Goal: Task Accomplishment & Management: Complete application form

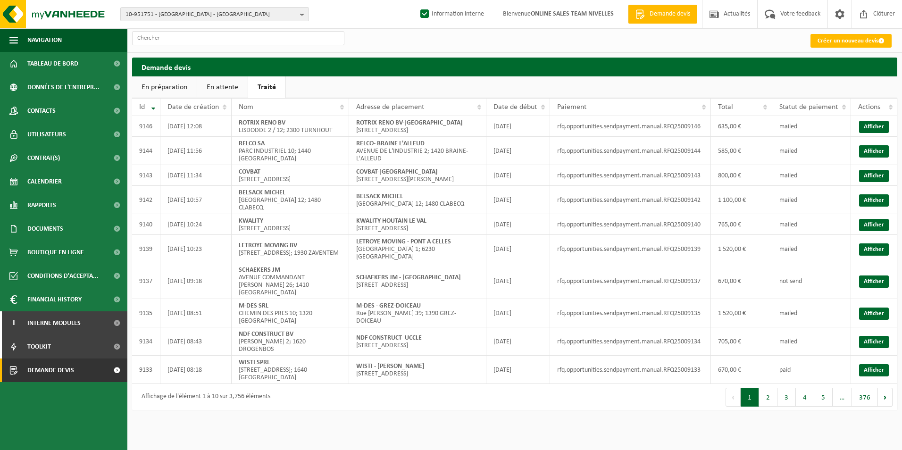
click at [261, 92] on link "Traité" at bounding box center [266, 87] width 37 height 22
click at [308, 86] on ul "En préparation En attente Traité" at bounding box center [515, 87] width 766 height 22
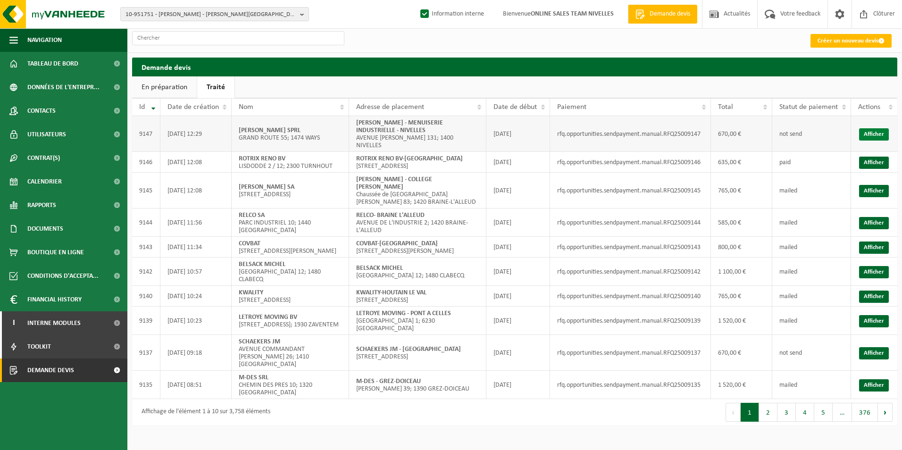
click at [876, 135] on link "Afficher" at bounding box center [875, 134] width 30 height 12
click at [827, 41] on link "Créer un nouveau devis" at bounding box center [851, 41] width 81 height 14
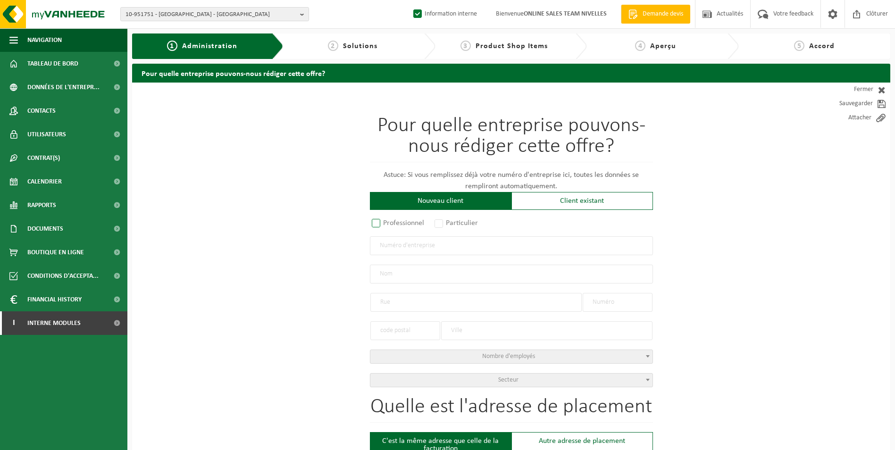
click at [385, 224] on label "Professionnel" at bounding box center [398, 223] width 57 height 13
click at [386, 224] on input "Professionnel" at bounding box center [389, 224] width 6 height 6
radio input "true"
click at [397, 247] on input "text" at bounding box center [511, 245] width 283 height 19
type input "0873528055"
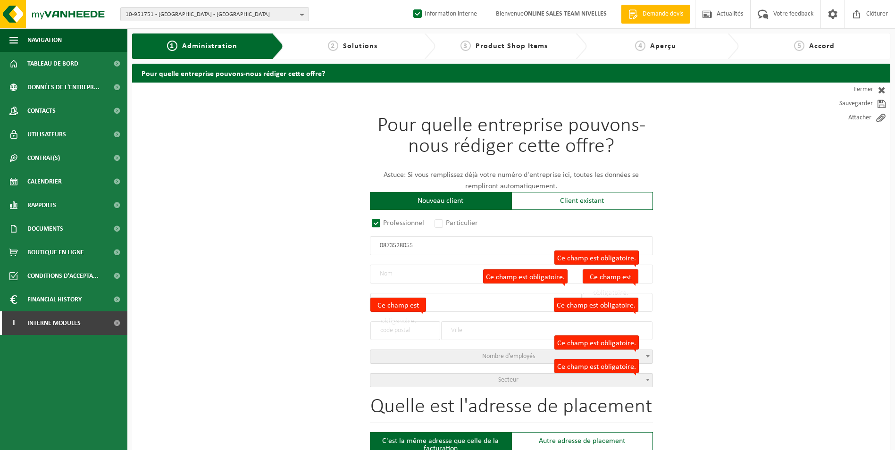
radio input "false"
select select
type input "PROCO &CO SRL"
type input "AVENUE DES PLATANES"
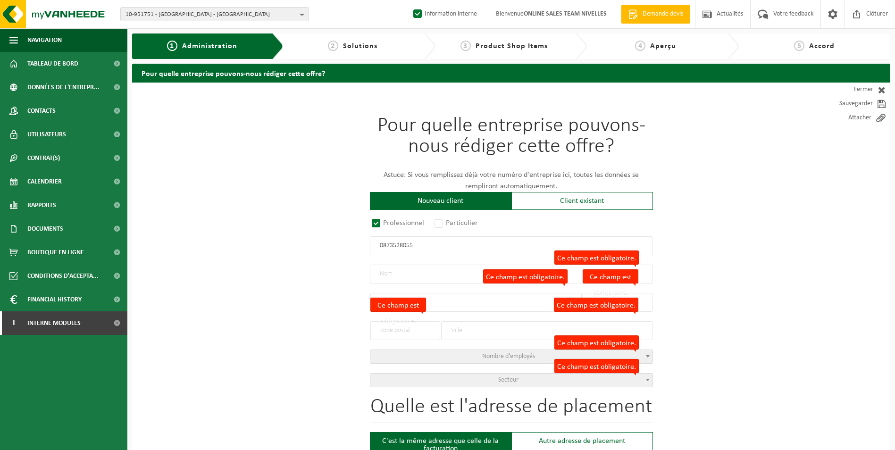
type input "73"
type input "1480"
type input "TUBIZE"
type input "2149517921"
radio input "true"
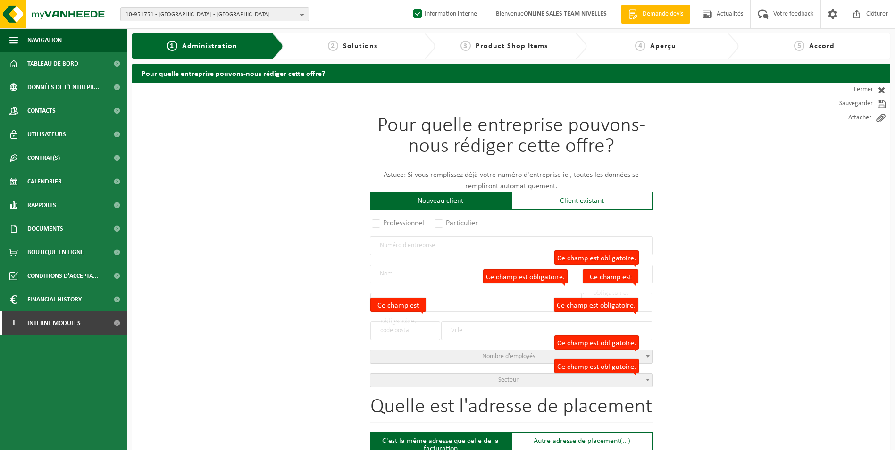
select select "145978"
type input "0873.528.055"
type input "PROCO & CO"
type input "AVENUE DES PLATANES"
type input "73"
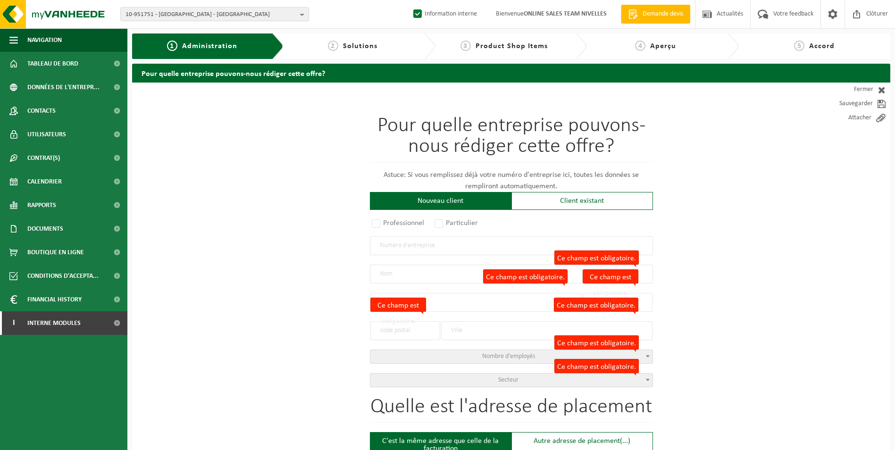
type input "1480"
type input "CLABECQ"
type input "PROCO & CO"
type input "CLABECQ"
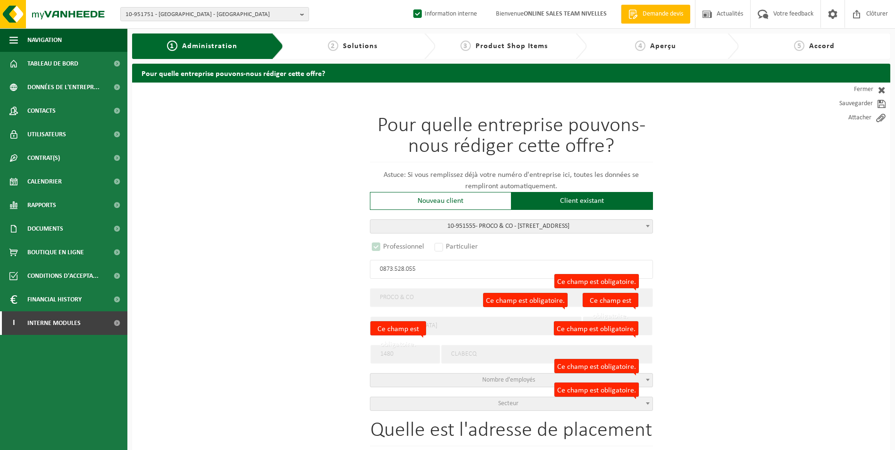
select select "D"
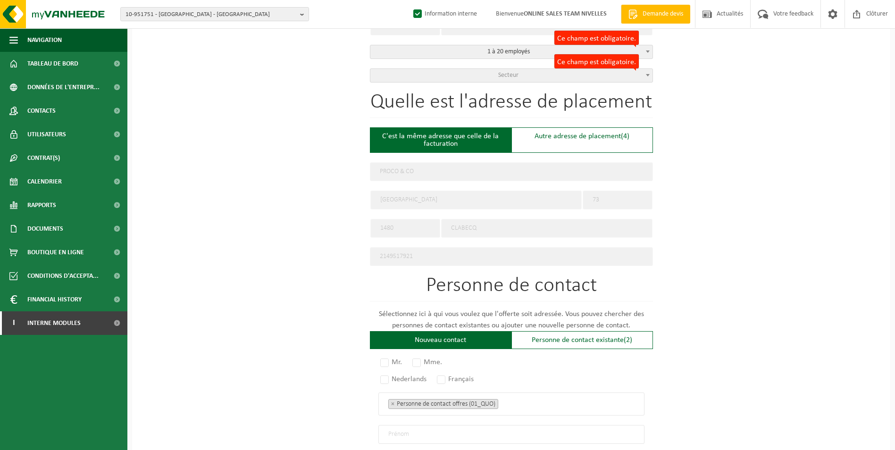
scroll to position [330, 0]
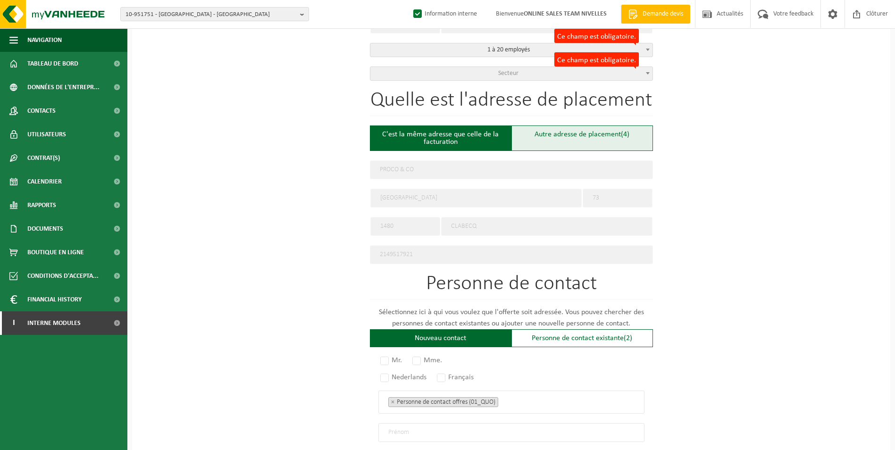
click at [553, 141] on div "Autre adresse de placement (4)" at bounding box center [583, 138] width 142 height 25
type input "Chantier -"
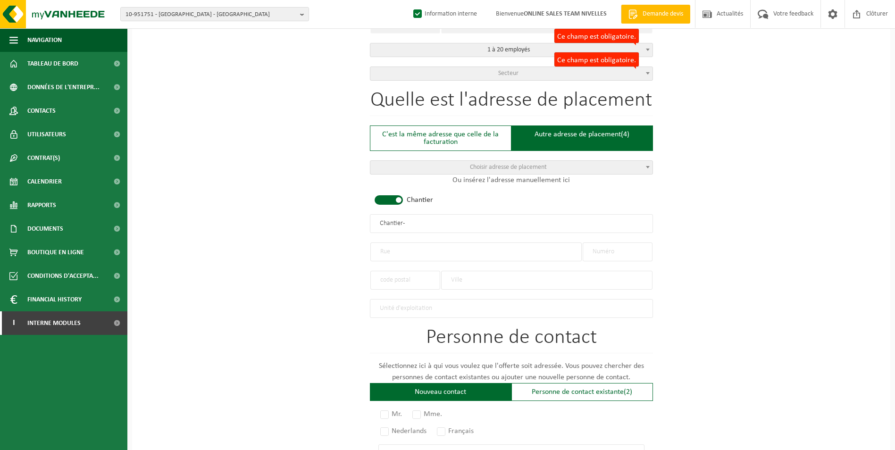
click at [391, 202] on span at bounding box center [389, 199] width 28 height 9
click at [402, 258] on input "text" at bounding box center [476, 252] width 211 height 19
type input "a"
type input "AVENUE DU BOIS JACOB"
click at [608, 251] on input "text" at bounding box center [618, 252] width 70 height 19
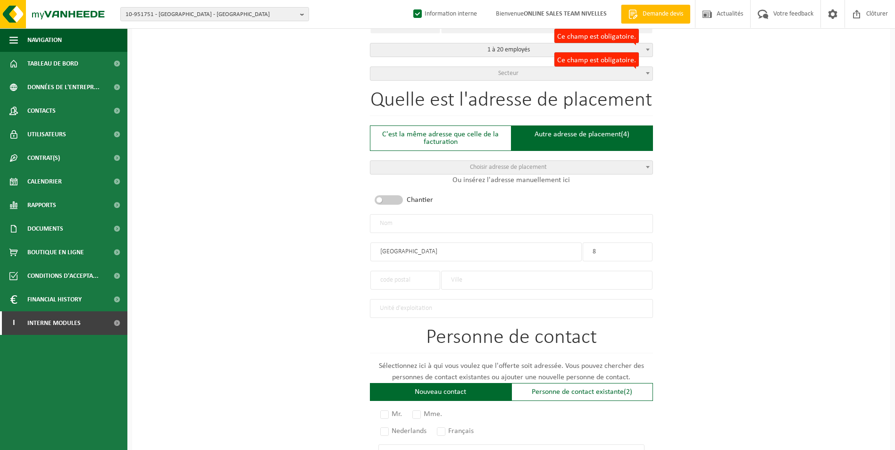
type input "8"
click at [446, 277] on input "text" at bounding box center [546, 280] width 211 height 19
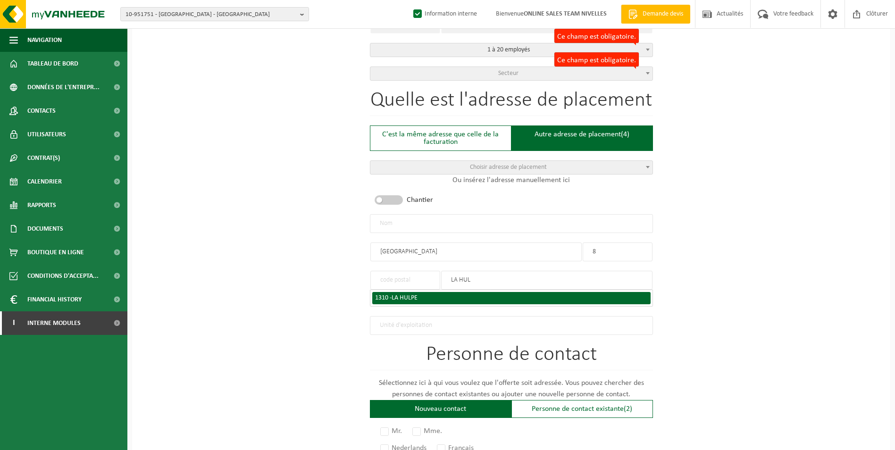
type input "LA HUL"
click at [444, 295] on div "1310 - LA HULPE" at bounding box center [511, 298] width 273 height 7
type input "1310"
type input "LA HULPE"
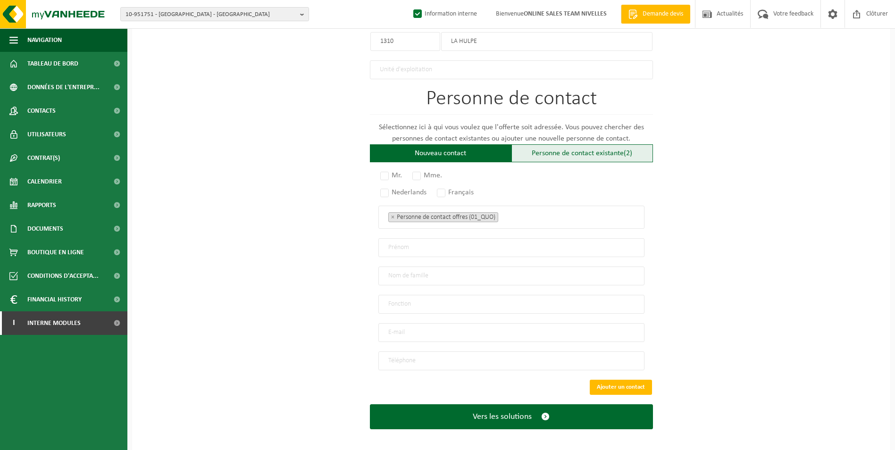
scroll to position [570, 0]
click at [557, 151] on div "Personne de contact existante (2)" at bounding box center [583, 153] width 142 height 18
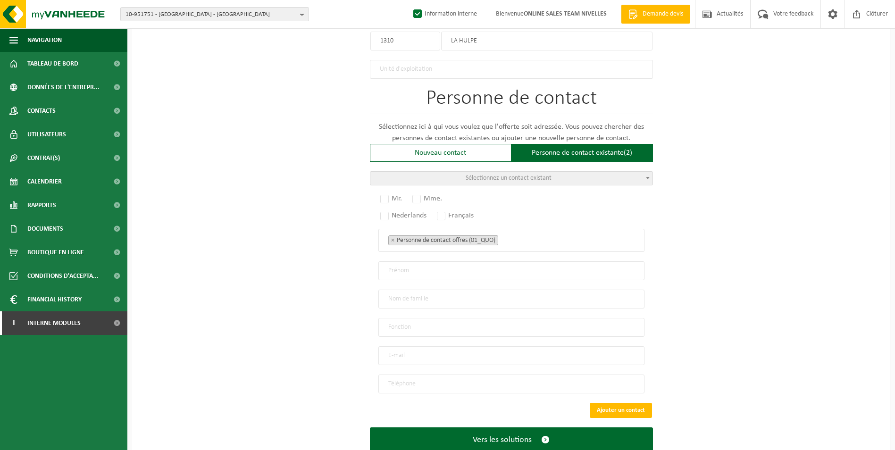
click at [510, 178] on span "Sélectionnez un contact existant" at bounding box center [512, 178] width 282 height 13
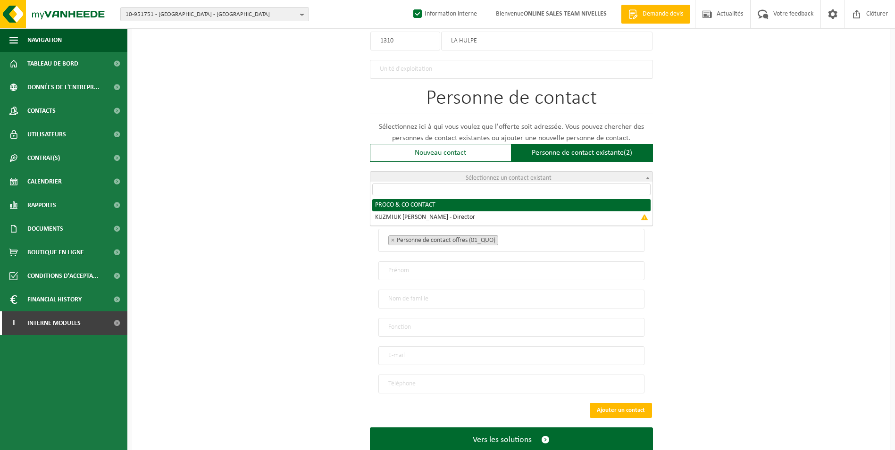
radio input "true"
select select "{"code":"10-951556","firstname":"CONTACT","surname":"PROCO & CO","gender":"Unkn…"
type input "CONTACT"
type input "PROCO & CO"
type input "kuzmiuk75@gmail.com"
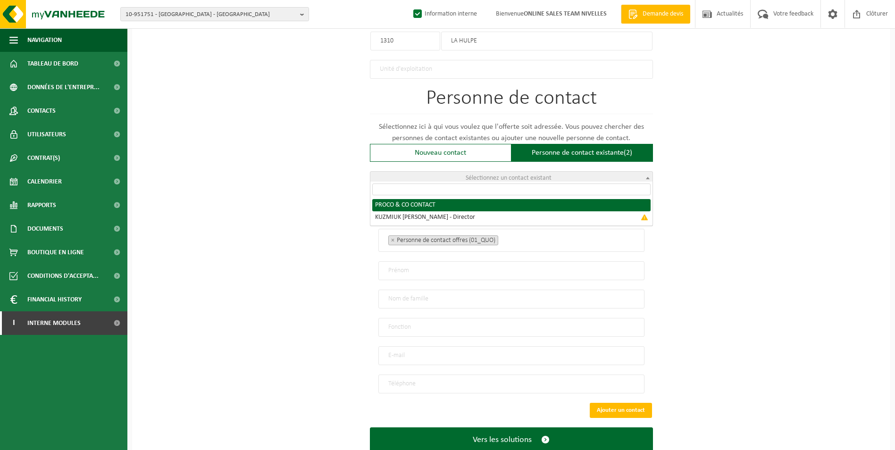
type input "0474/620.487"
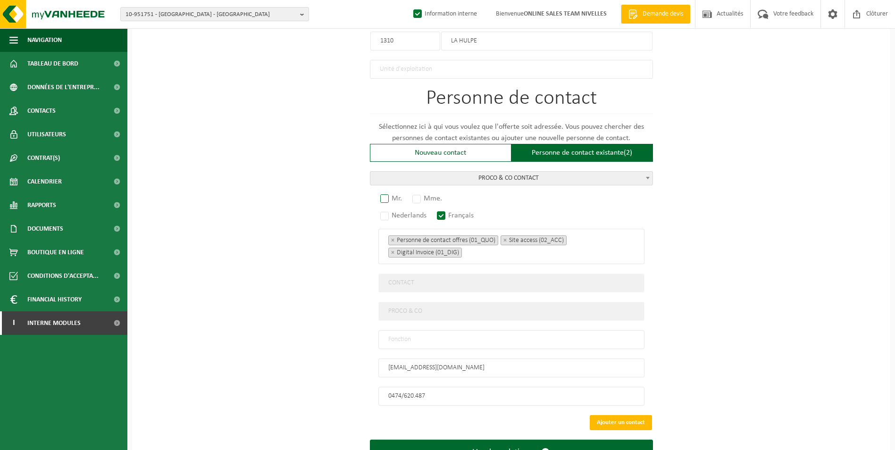
click at [389, 194] on label "Mr." at bounding box center [392, 198] width 26 height 13
radio input "true"
click at [426, 330] on input "text" at bounding box center [512, 339] width 266 height 19
type input "CONTACT"
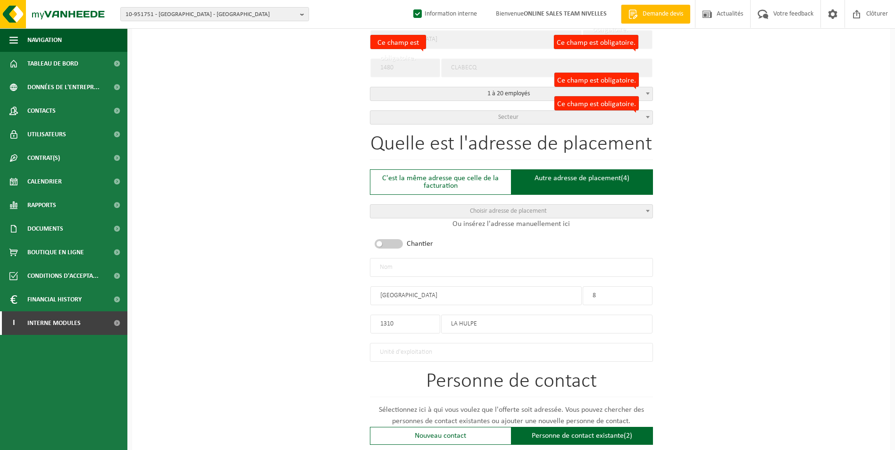
scroll to position [239, 0]
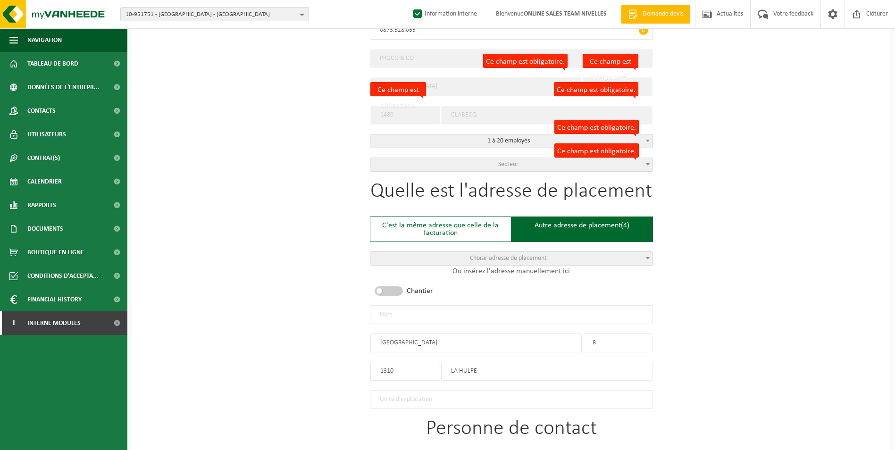
click at [418, 314] on input "text" at bounding box center [511, 314] width 283 height 19
type input "p"
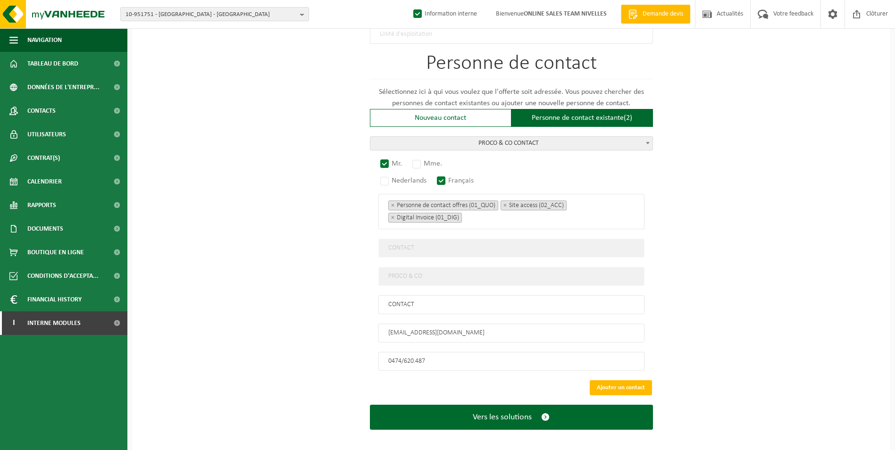
scroll to position [606, 0]
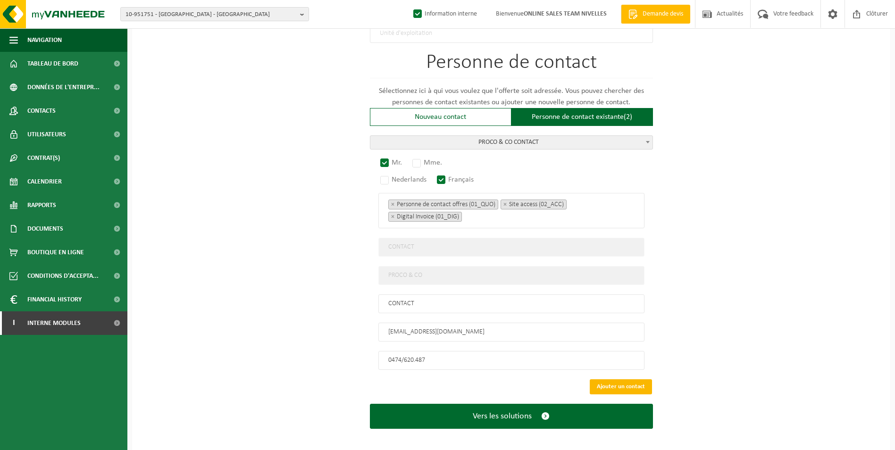
type input "PROCO & CO-LA HULPE"
click at [602, 379] on button "Ajouter un contact" at bounding box center [621, 386] width 62 height 15
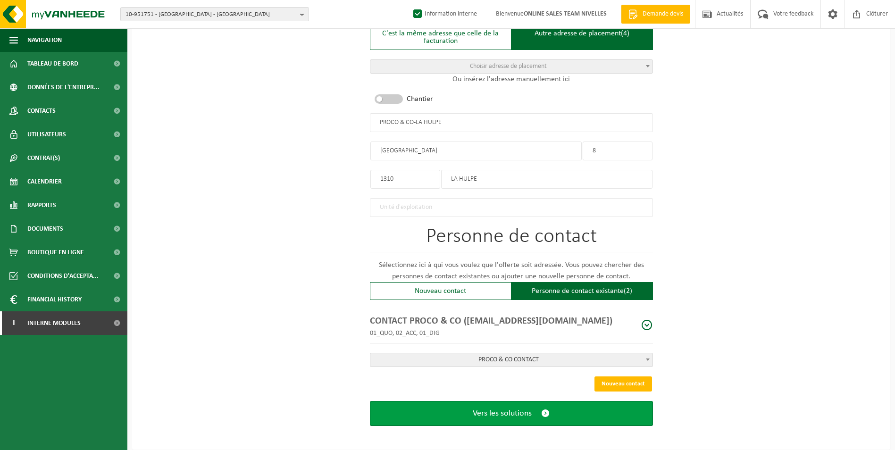
click at [493, 413] on span "Vers les solutions" at bounding box center [502, 414] width 59 height 10
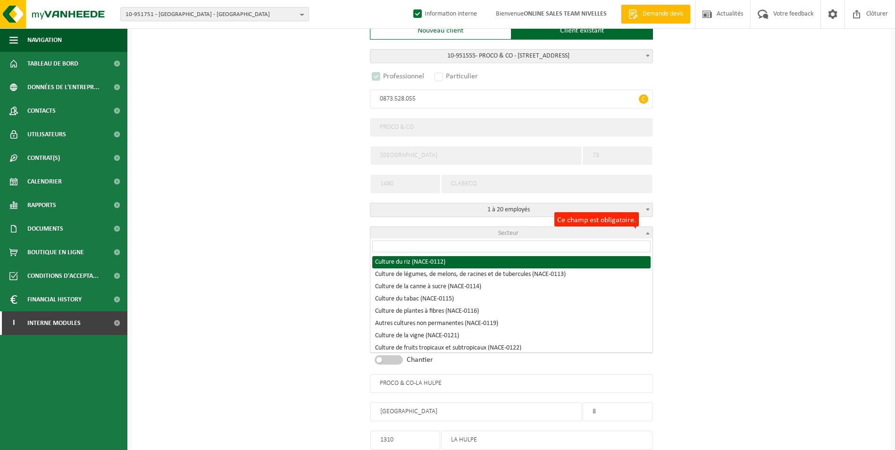
click at [505, 230] on span "Secteur" at bounding box center [508, 233] width 20 height 7
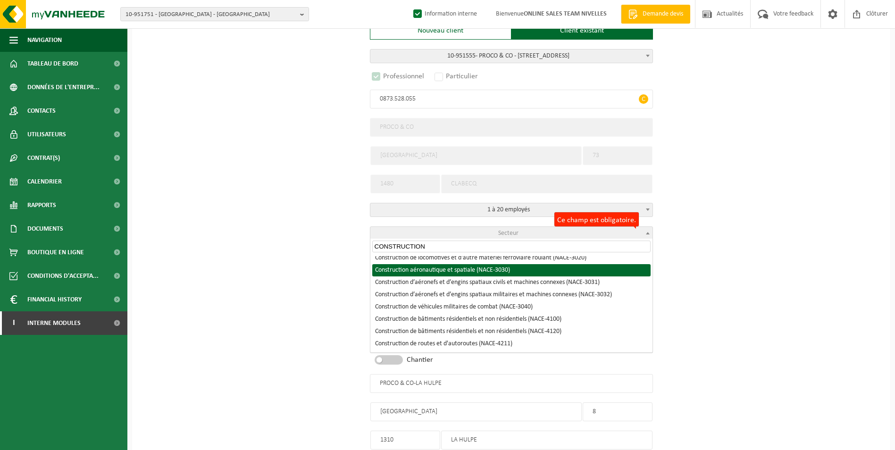
scroll to position [142, 0]
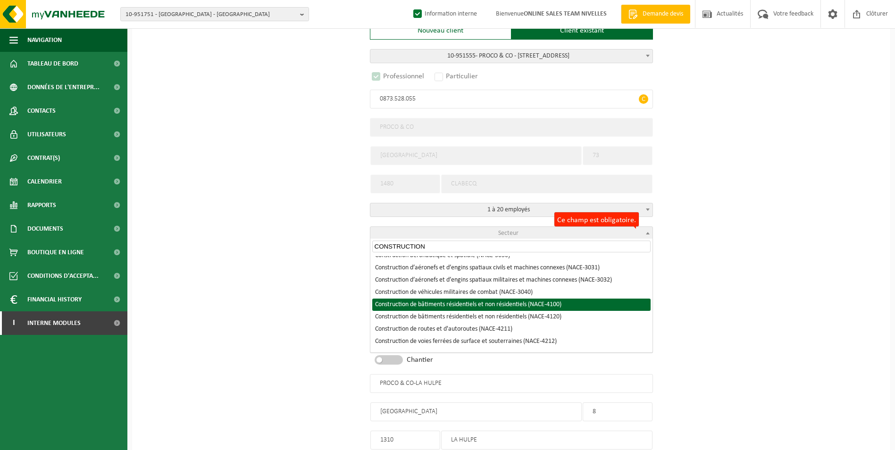
type input "CONSTRUCTION"
select select "NACE_4100"
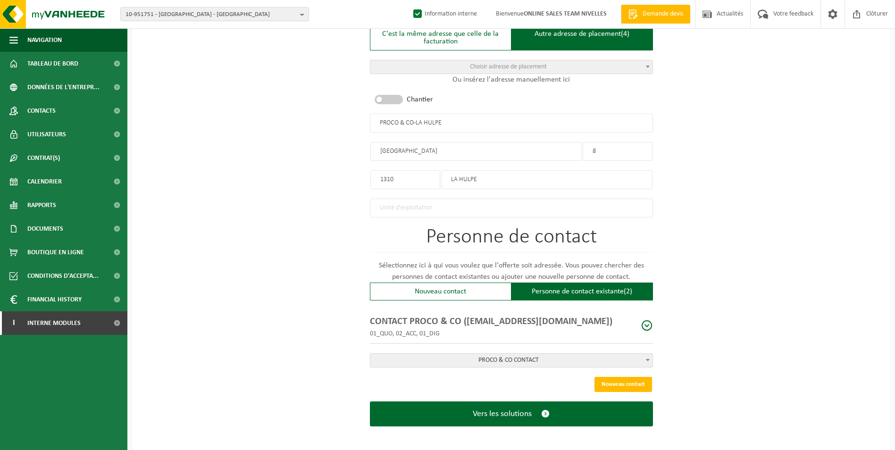
scroll to position [431, 0]
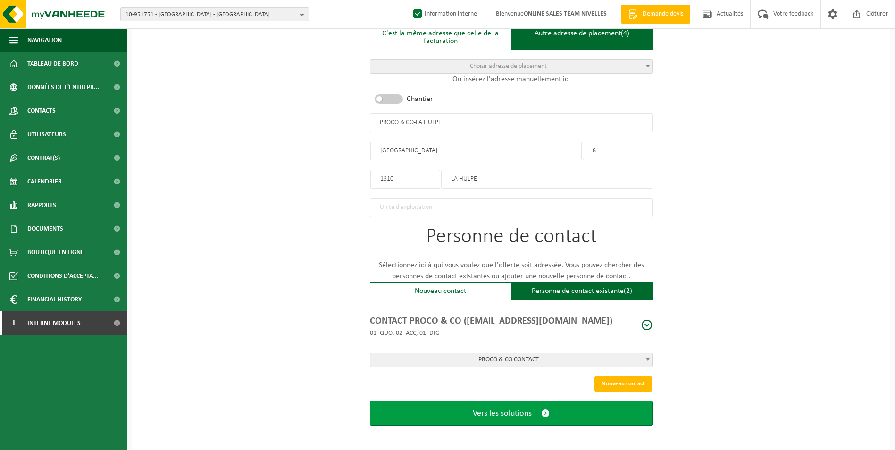
click at [514, 411] on span "Vers les solutions" at bounding box center [502, 414] width 59 height 10
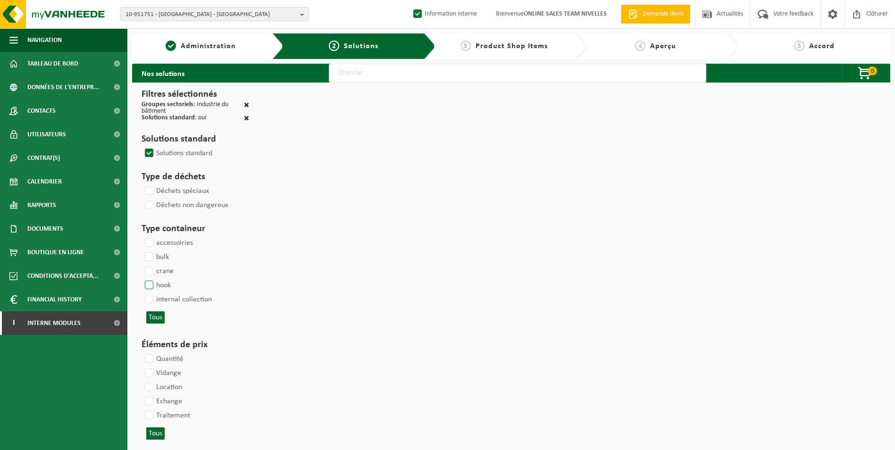
click at [152, 284] on label "hook" at bounding box center [157, 285] width 28 height 14
click at [142, 278] on input "hook" at bounding box center [141, 278] width 0 height 0
checkbox input "true"
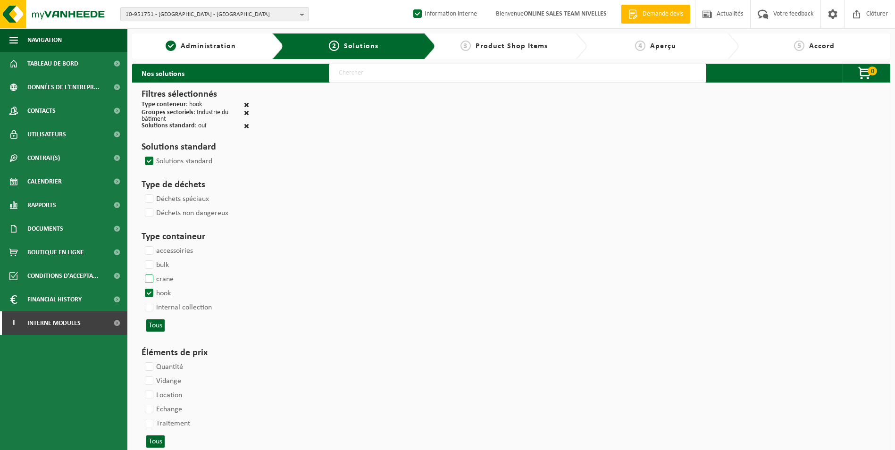
select select
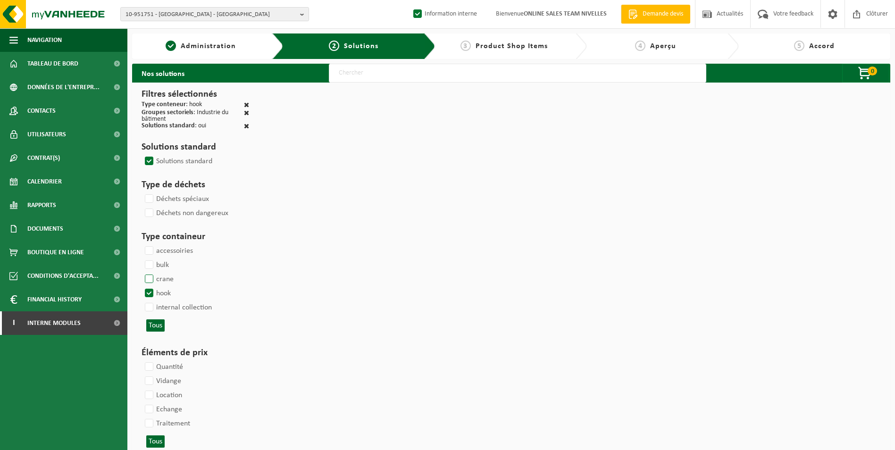
select select
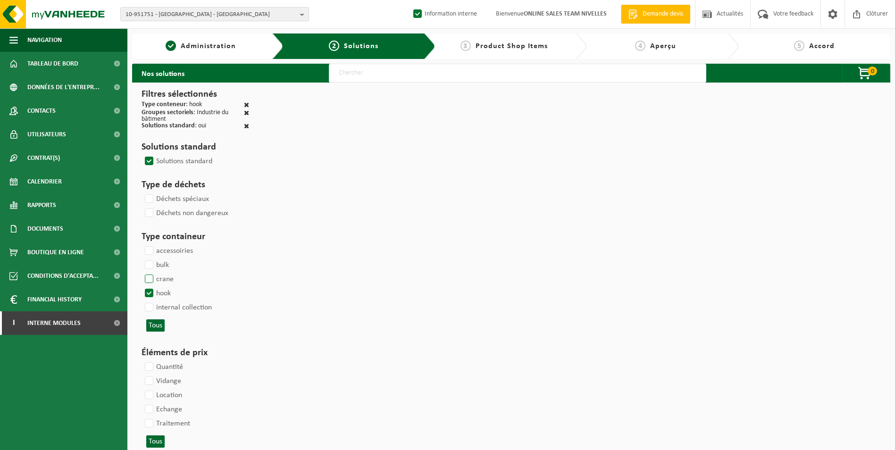
select select
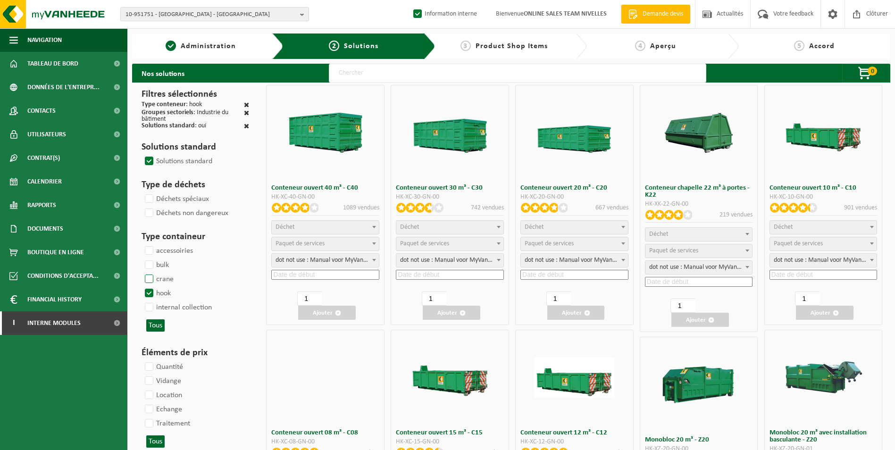
select select
select select "25"
select select
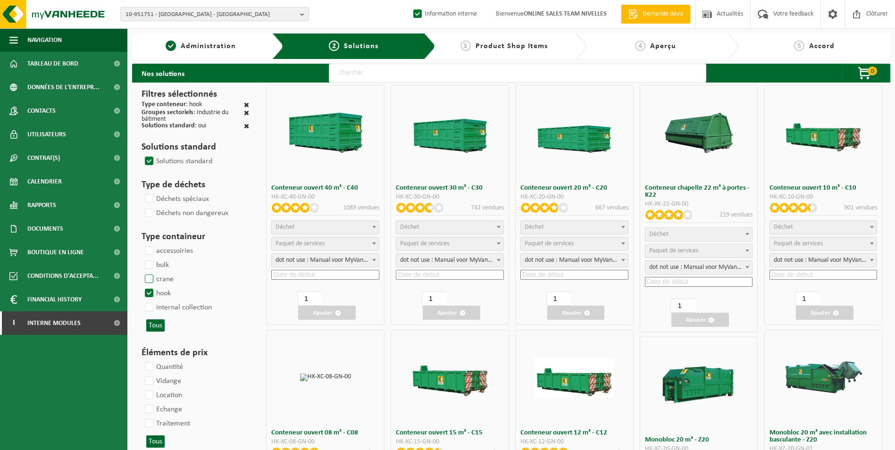
select select "197"
select select "25"
select select "8"
select select "25"
select select "7"
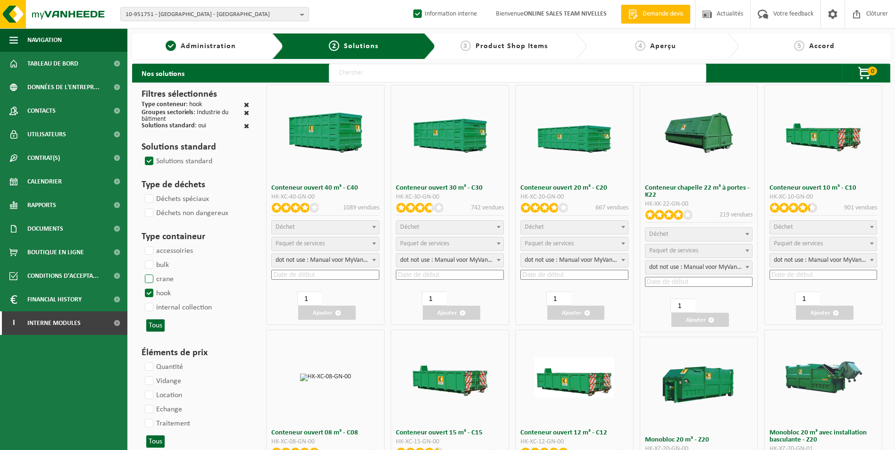
select select "25"
select select "7"
select select "25"
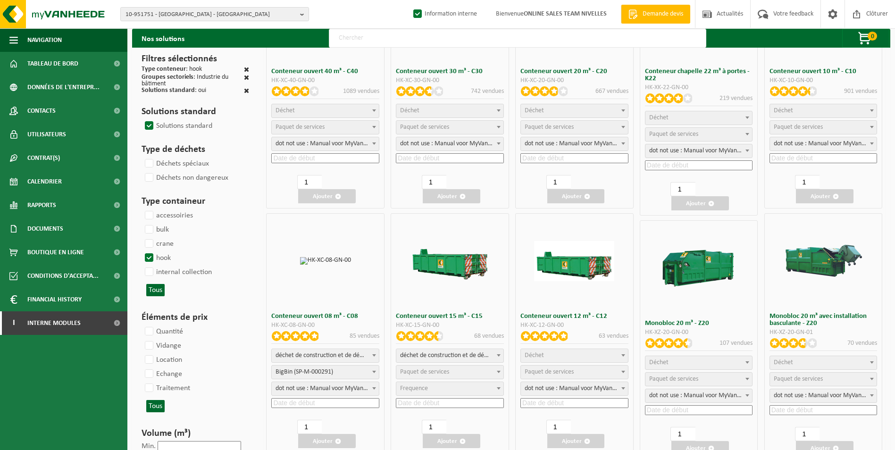
scroll to position [142, 0]
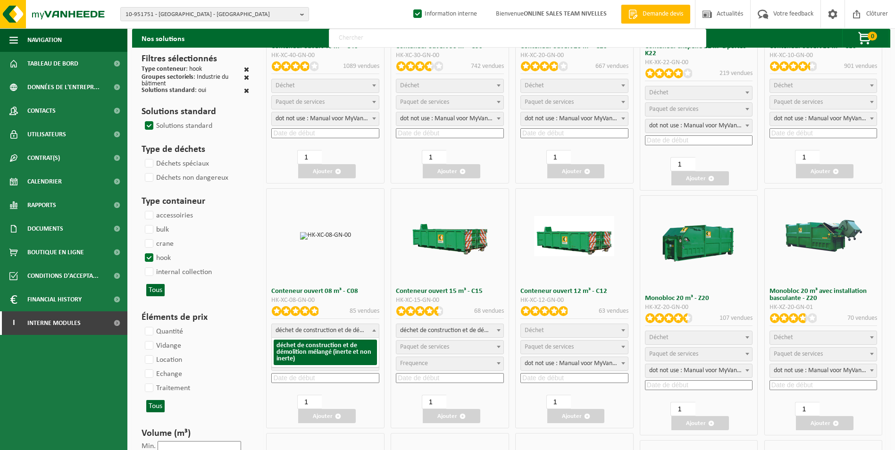
click at [360, 330] on span "déchet de construction et de démolition mélangé (inerte et non inerte)" at bounding box center [325, 330] width 107 height 13
select select
select select "197"
select select "25"
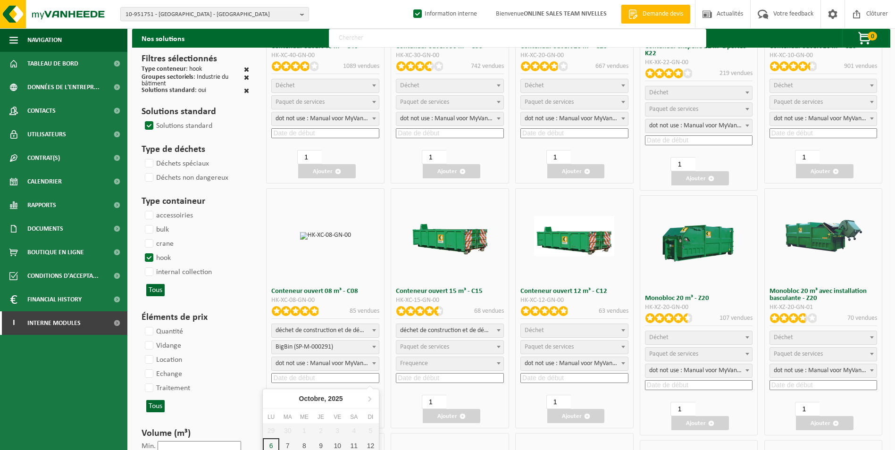
click at [305, 378] on input at bounding box center [325, 378] width 108 height 10
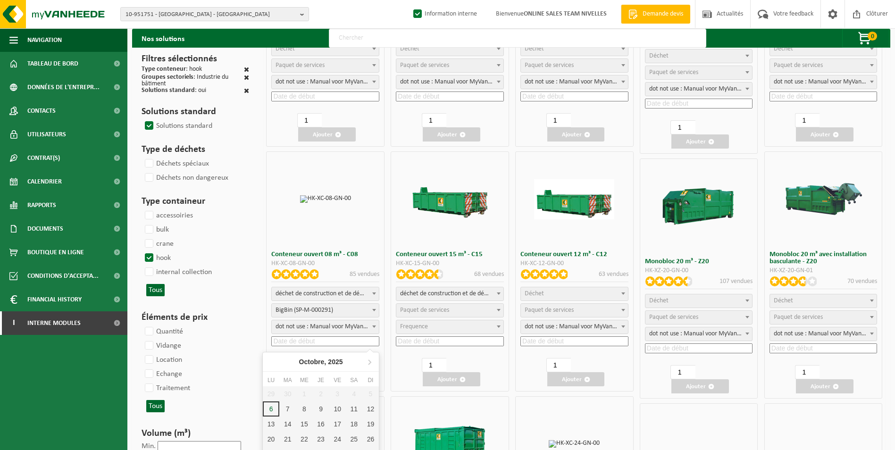
scroll to position [236, 0]
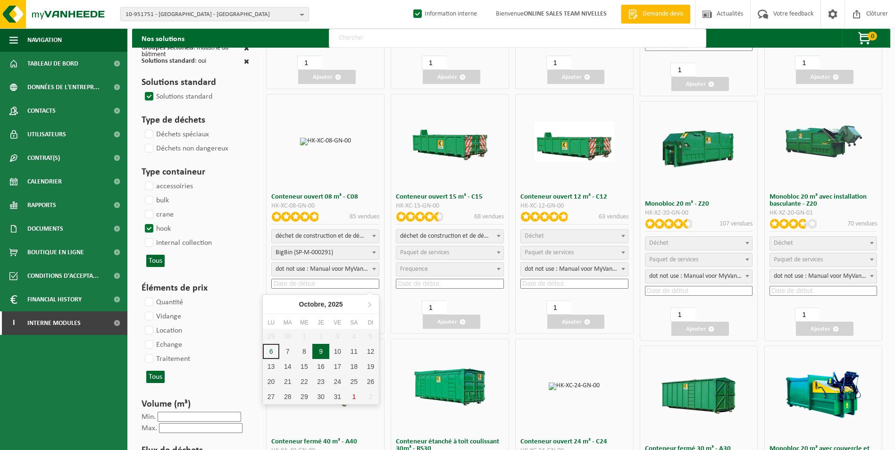
click at [322, 354] on div "9" at bounding box center [320, 351] width 17 height 15
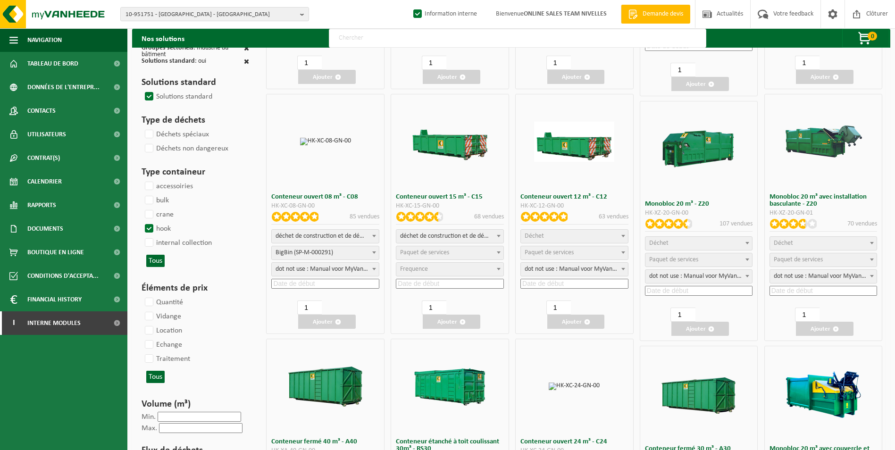
type input "2025-10-09"
click at [331, 320] on button "Ajouter" at bounding box center [327, 322] width 58 height 14
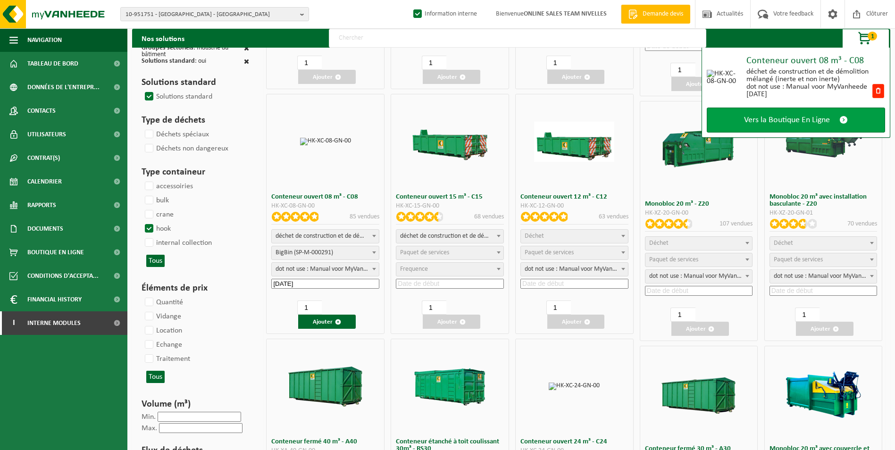
click at [772, 116] on span "Vers la Boutique En Ligne" at bounding box center [787, 120] width 86 height 10
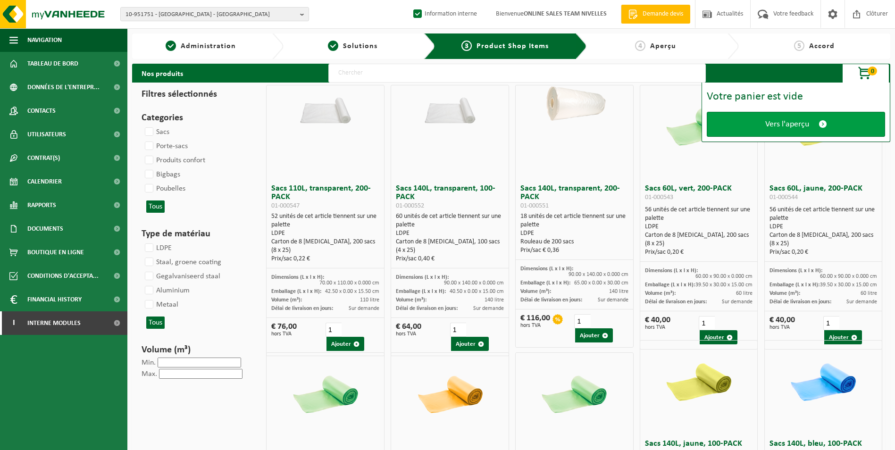
click at [767, 127] on span "Vers l'aperçu" at bounding box center [788, 124] width 44 height 10
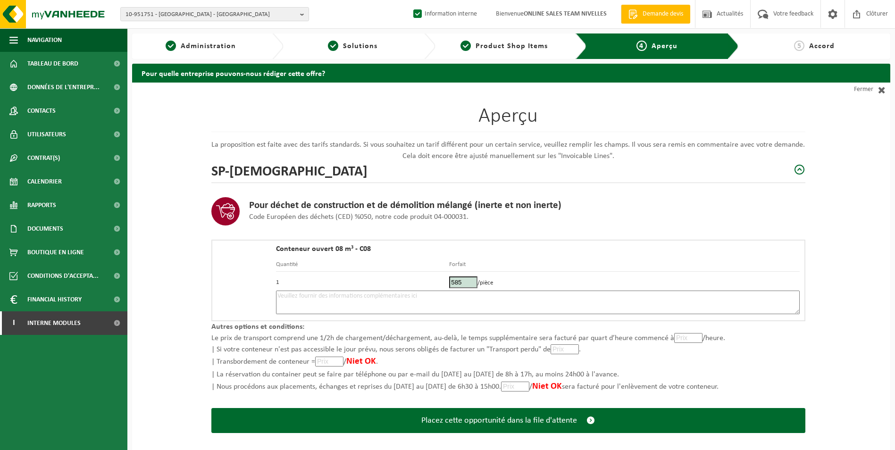
click at [572, 299] on textarea at bounding box center [538, 303] width 524 height 24
type textarea "p"
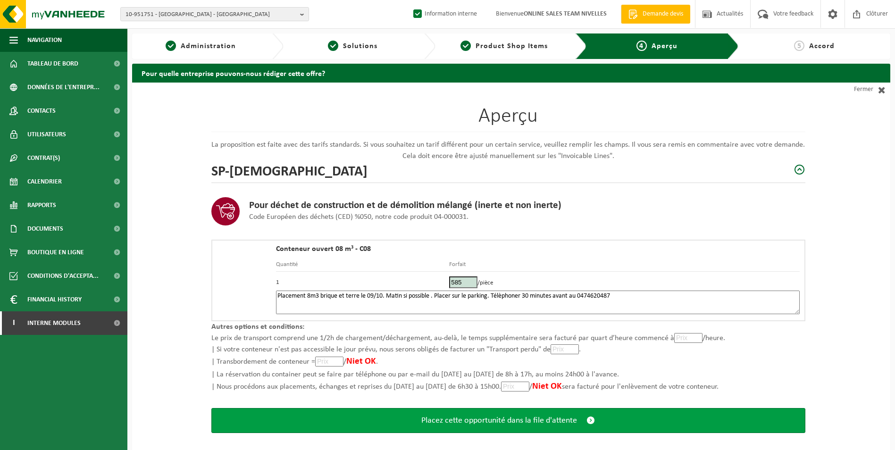
type textarea "Placement 8m3 brique et terre le 09/10. Matin si possible . Placer sur le parki…"
click at [474, 420] on span "Placez cette opportunité dans la file d'attente" at bounding box center [500, 421] width 156 height 10
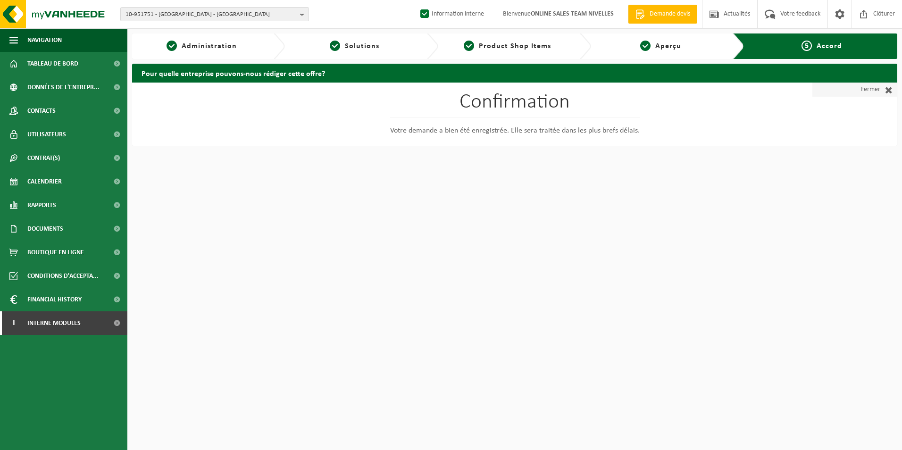
click at [863, 94] on link "Fermer" at bounding box center [855, 90] width 85 height 14
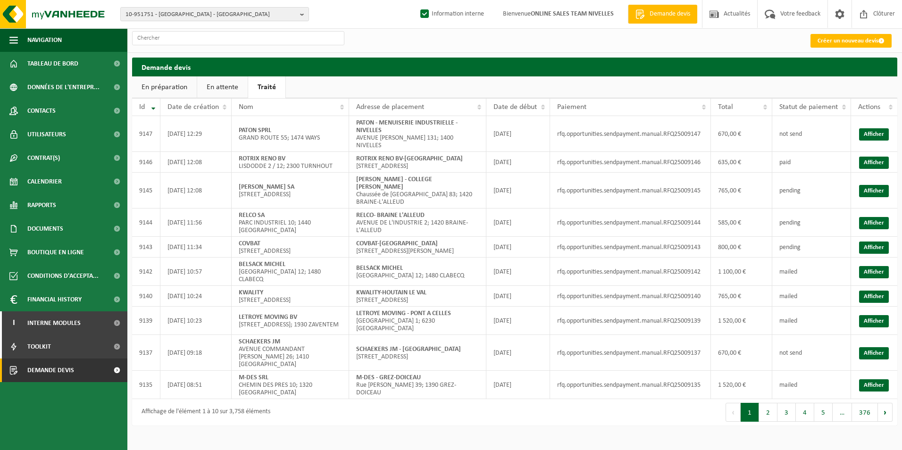
click at [214, 90] on link "En attente" at bounding box center [222, 87] width 51 height 22
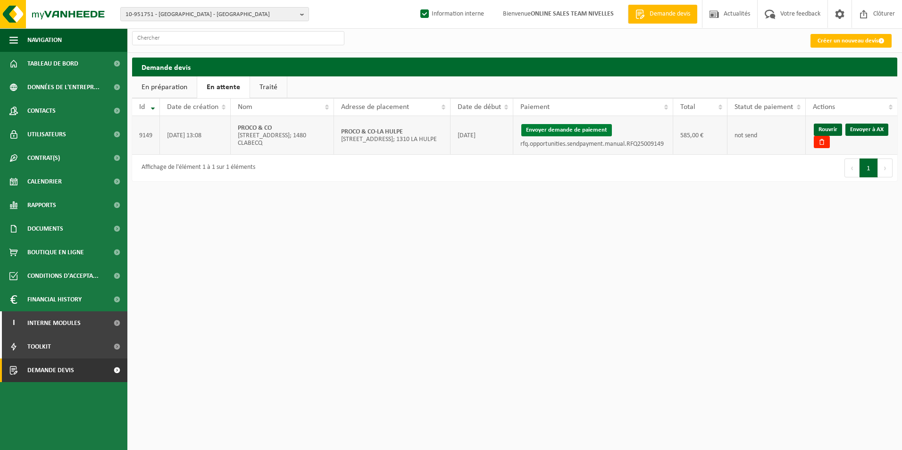
click at [558, 131] on button "Envoyer demande de paiement" at bounding box center [567, 130] width 91 height 12
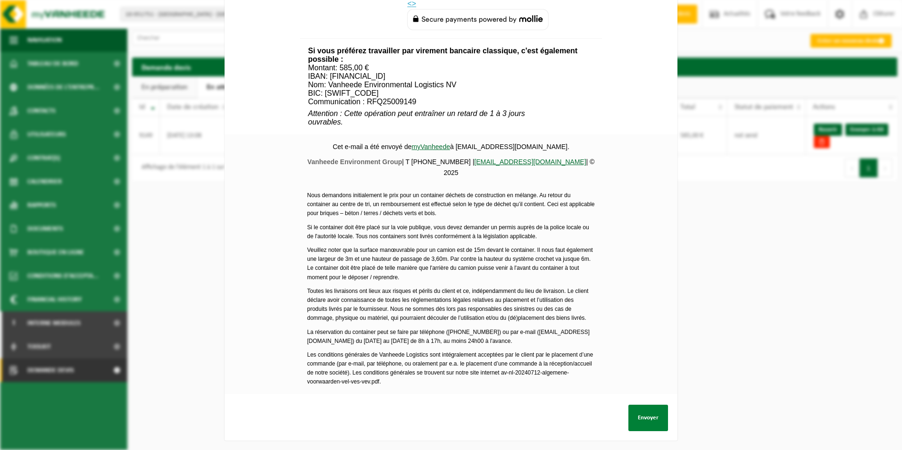
scroll to position [322, 0]
click at [641, 414] on button "Envoyer" at bounding box center [649, 418] width 40 height 26
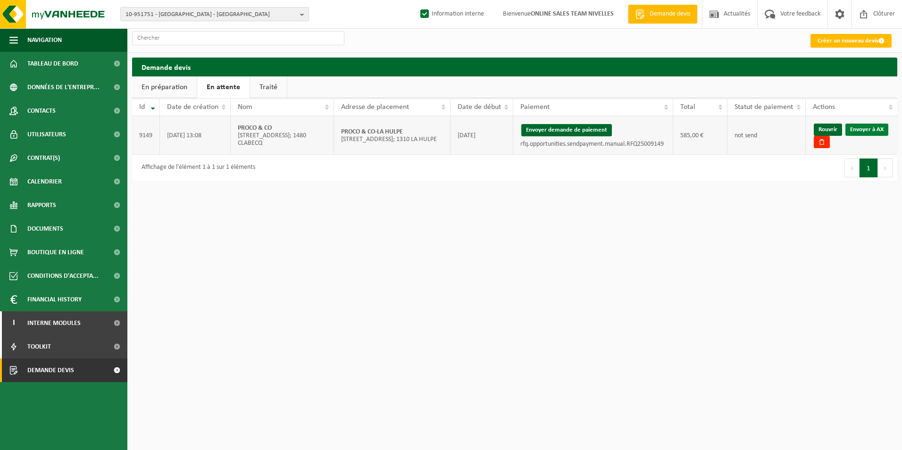
click at [868, 131] on link "Envoyer à AX" at bounding box center [867, 130] width 43 height 12
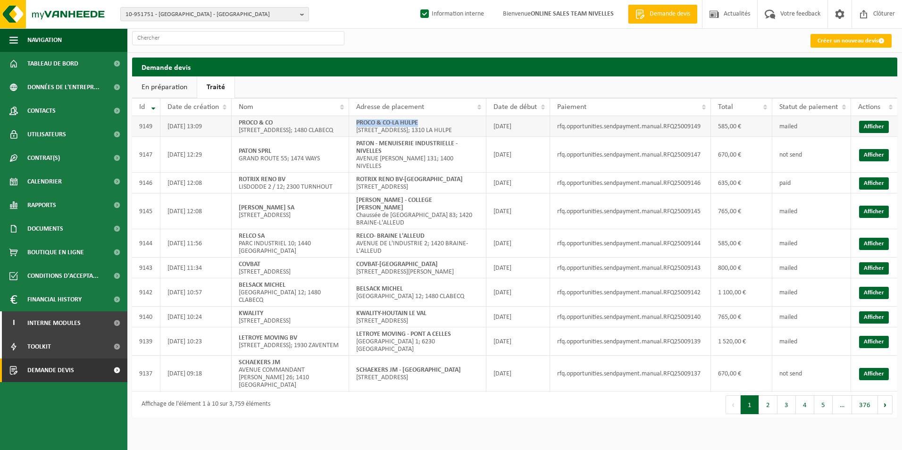
drag, startPoint x: 356, startPoint y: 126, endPoint x: 451, endPoint y: 130, distance: 95.4
click at [451, 130] on td "PROCO & CO-LA HULPE [STREET_ADDRESS]; 1310 LA HULPE" at bounding box center [417, 126] width 137 height 21
copy strong "PROCO & CO-LA HULPE"
click at [872, 161] on link "Afficher" at bounding box center [875, 155] width 30 height 12
